Goal: Task Accomplishment & Management: Complete application form

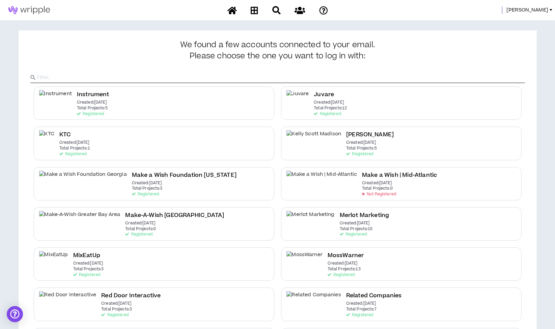
click at [534, 9] on span "Morgan" at bounding box center [527, 9] width 42 height 7
click at [530, 21] on link "System Admin Portal" at bounding box center [520, 23] width 61 height 10
click at [536, 8] on span "Morgan" at bounding box center [527, 9] width 42 height 7
click at [517, 21] on link "System Admin Portal" at bounding box center [520, 23] width 61 height 10
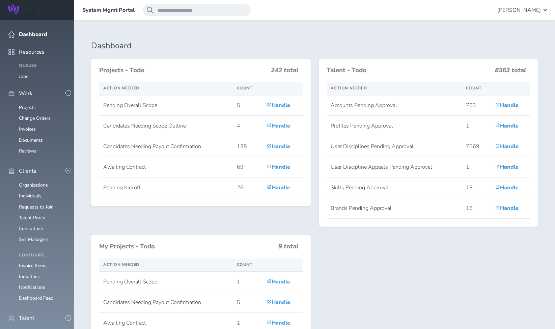
click at [32, 329] on link "Individuals" at bounding box center [30, 332] width 23 height 6
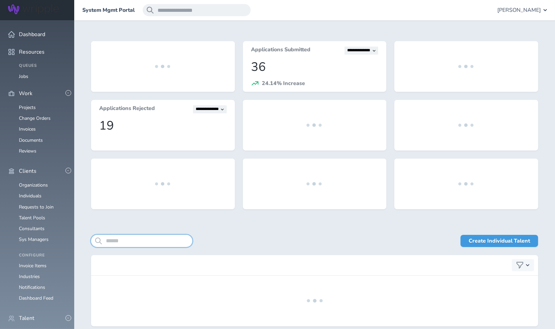
click at [147, 241] on input "search" at bounding box center [141, 241] width 101 height 12
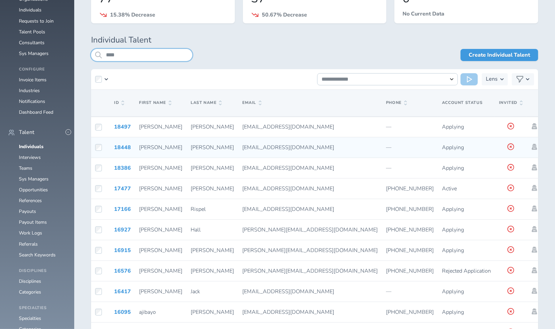
scroll to position [143, 0]
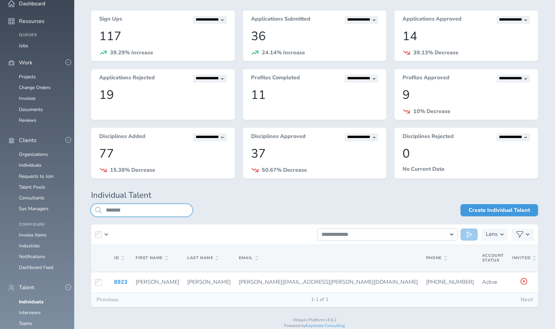
scroll to position [48, 0]
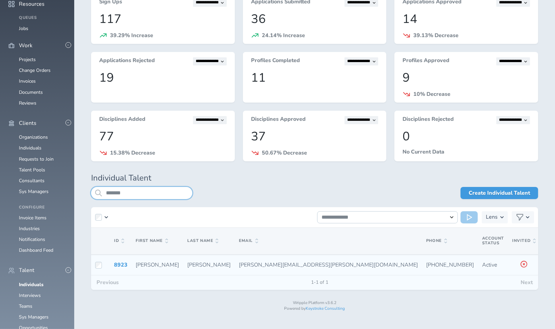
type input "*******"
click at [545, 265] on icon at bounding box center [547, 264] width 5 height 6
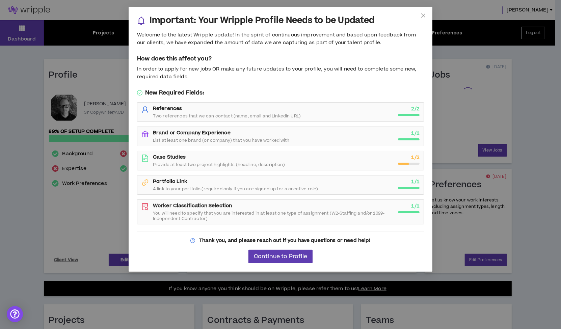
click at [92, 204] on div "Important: Your Wripple Profile Needs to be Updated Welcome to the latest Wripp…" at bounding box center [280, 164] width 561 height 329
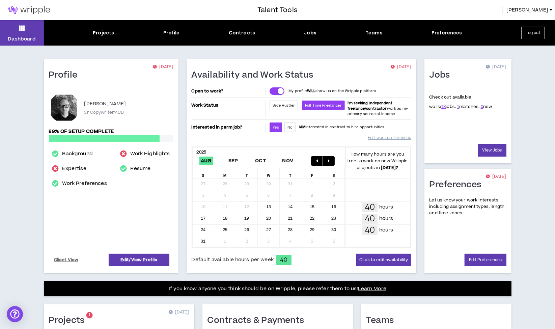
click at [102, 29] on div "Dashboard Projects Profile Contracts Jobs Teams Preferences Log out" at bounding box center [277, 32] width 555 height 25
click at [101, 30] on div "Projects" at bounding box center [103, 32] width 21 height 7
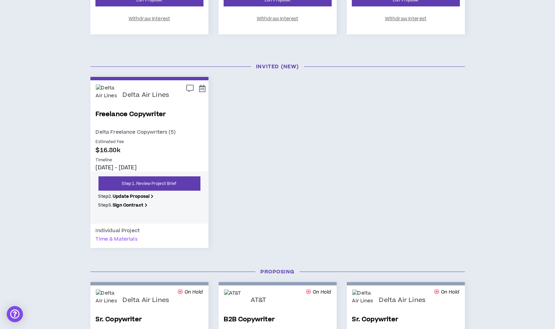
scroll to position [300, 0]
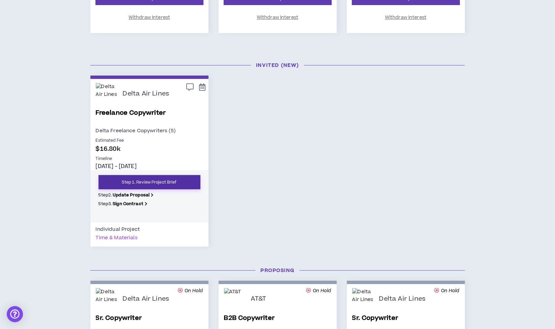
click at [153, 182] on link "Step 1. Review Project Brief" at bounding box center [149, 182] width 102 height 14
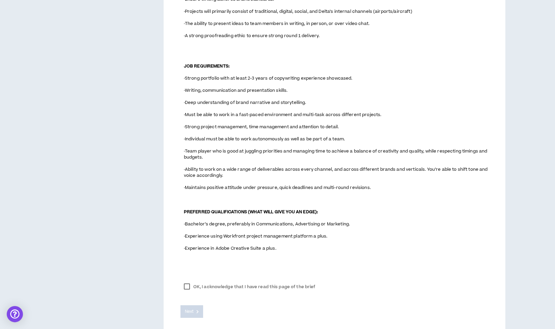
scroll to position [443, 0]
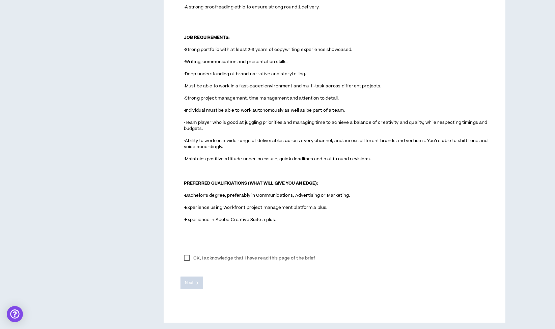
click at [189, 255] on label "OK, I acknowledge that I have read this page of the brief" at bounding box center [249, 258] width 138 height 10
click at [191, 280] on span "Next" at bounding box center [189, 283] width 9 height 6
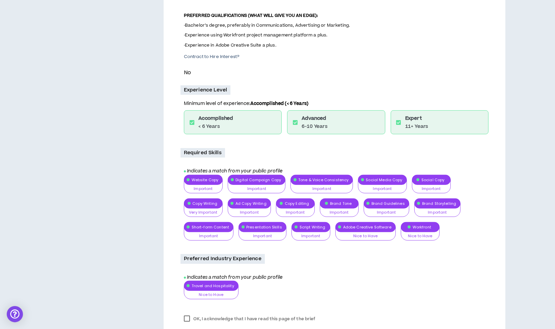
scroll to position [487, 0]
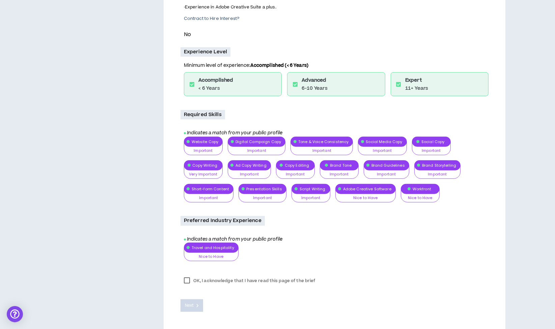
click at [189, 281] on label "OK, I acknowledge that I have read this page of the brief" at bounding box center [249, 281] width 138 height 10
click at [193, 302] on span "Next" at bounding box center [189, 305] width 9 height 6
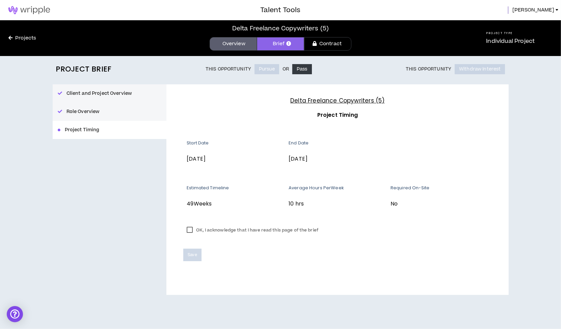
click at [191, 228] on label "OK, I acknowledge that I have read this page of the brief" at bounding box center [252, 230] width 138 height 10
click at [195, 256] on span "Save" at bounding box center [192, 255] width 9 height 6
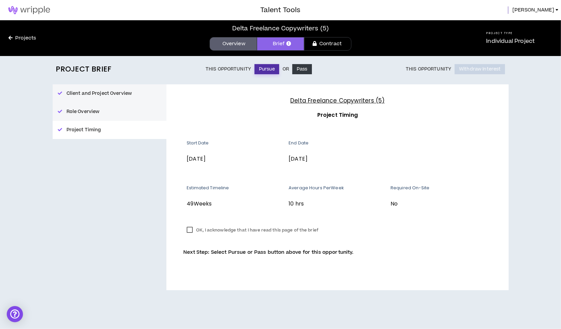
click at [269, 72] on button "Pursue" at bounding box center [266, 69] width 25 height 10
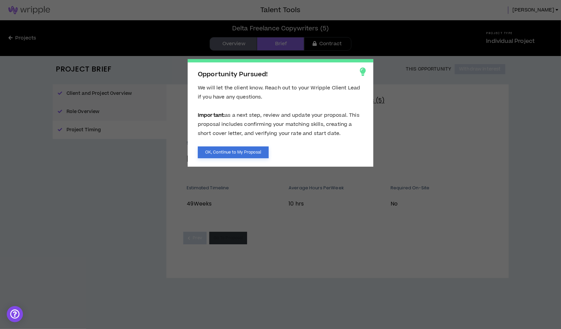
click at [247, 149] on button "OK, Continue to My Proposal" at bounding box center [233, 152] width 71 height 12
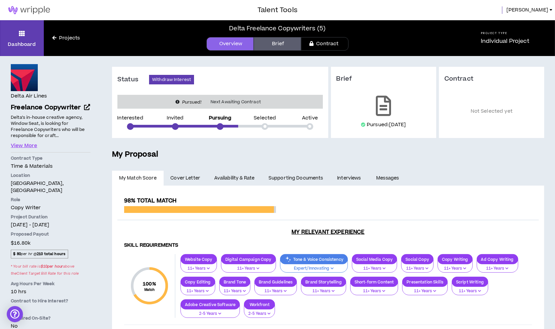
click at [247, 179] on link "Availability & Rate" at bounding box center [234, 178] width 54 height 15
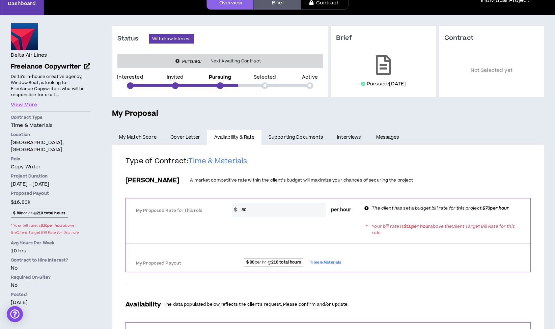
scroll to position [75, 0]
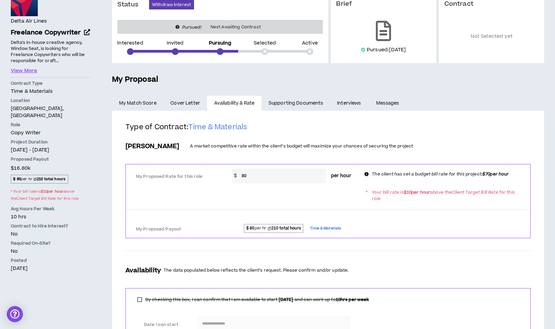
click at [271, 179] on input "80" at bounding box center [282, 176] width 88 height 15
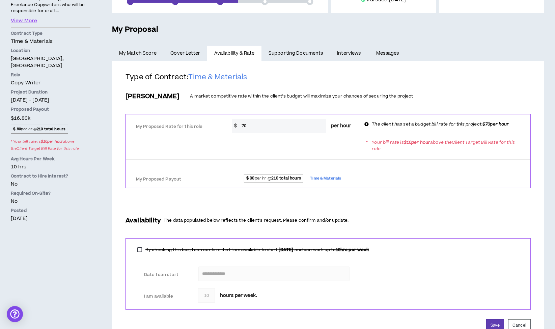
scroll to position [149, 0]
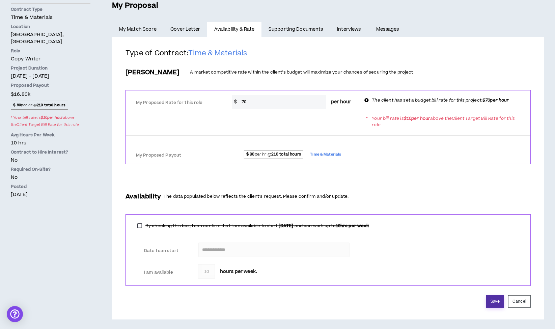
type input "70"
click at [492, 298] on button "Save" at bounding box center [495, 301] width 18 height 12
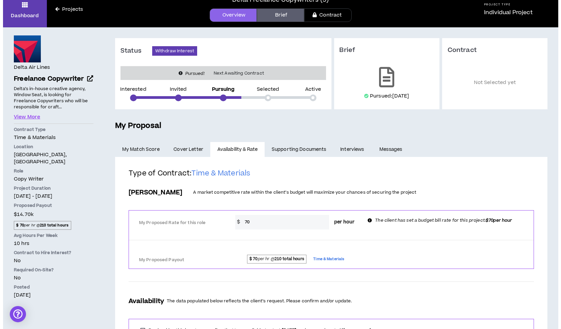
scroll to position [0, 0]
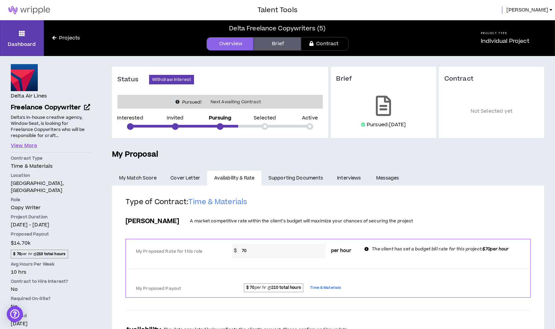
click at [540, 8] on span "Matt" at bounding box center [527, 9] width 42 height 7
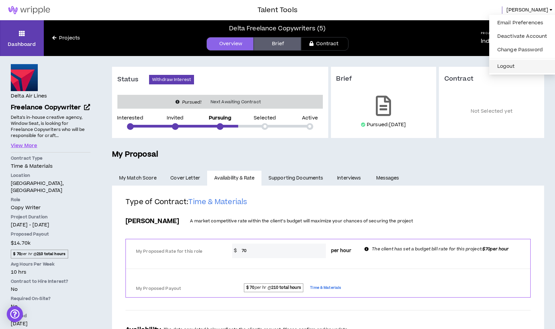
drag, startPoint x: 507, startPoint y: 66, endPoint x: 504, endPoint y: 43, distance: 23.5
click at [507, 66] on button "Logout" at bounding box center [522, 66] width 58 height 10
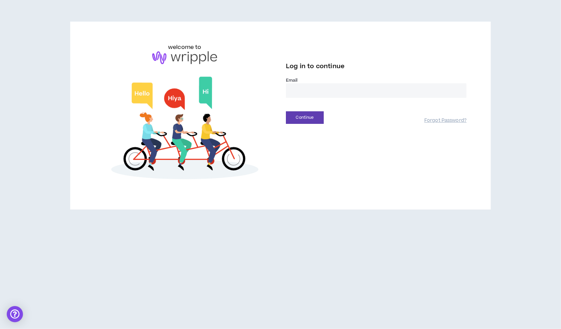
click at [323, 89] on input "email" at bounding box center [376, 90] width 180 height 15
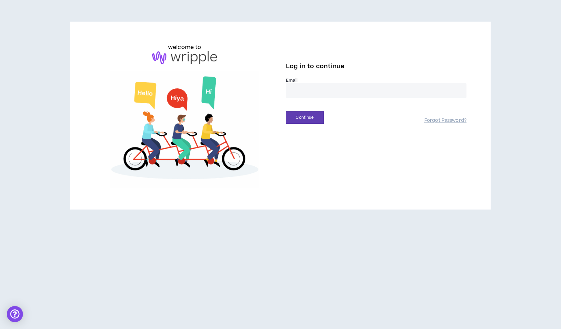
click at [324, 89] on input "email" at bounding box center [376, 90] width 180 height 15
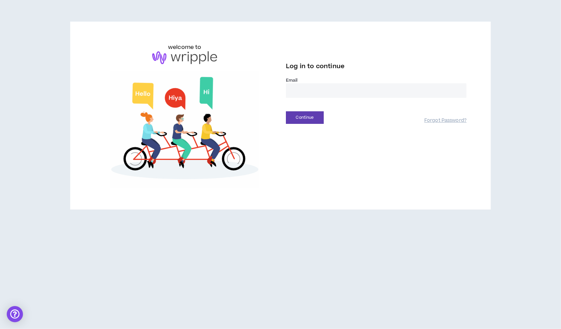
type input "**********"
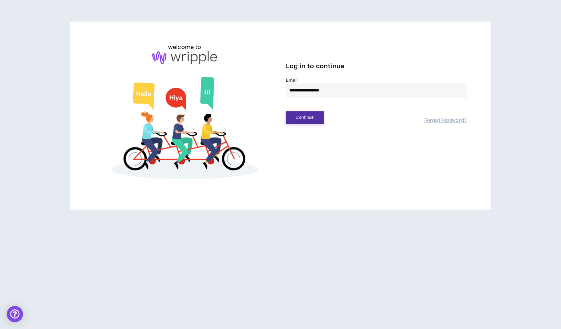
click at [307, 120] on button "Continue" at bounding box center [305, 117] width 38 height 12
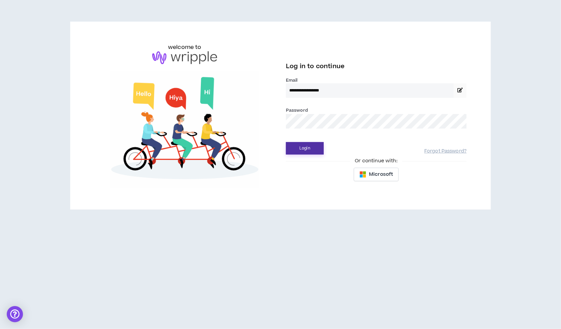
click at [303, 146] on button "Login" at bounding box center [305, 148] width 38 height 12
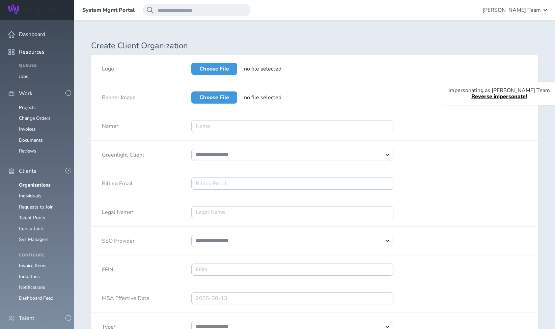
select select "*"
select select "**"
